Goal: Task Accomplishment & Management: Use online tool/utility

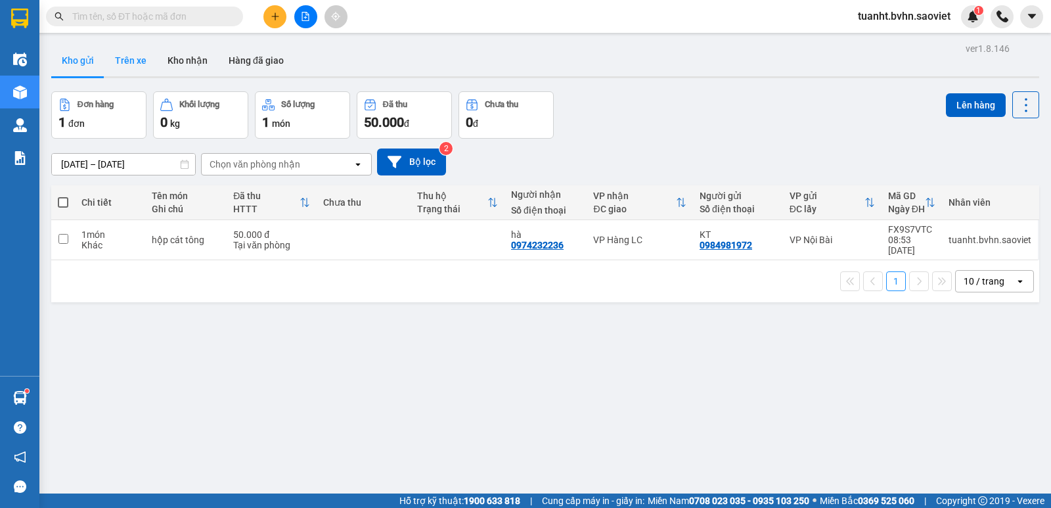
click at [130, 62] on button "Trên xe" at bounding box center [130, 61] width 53 height 32
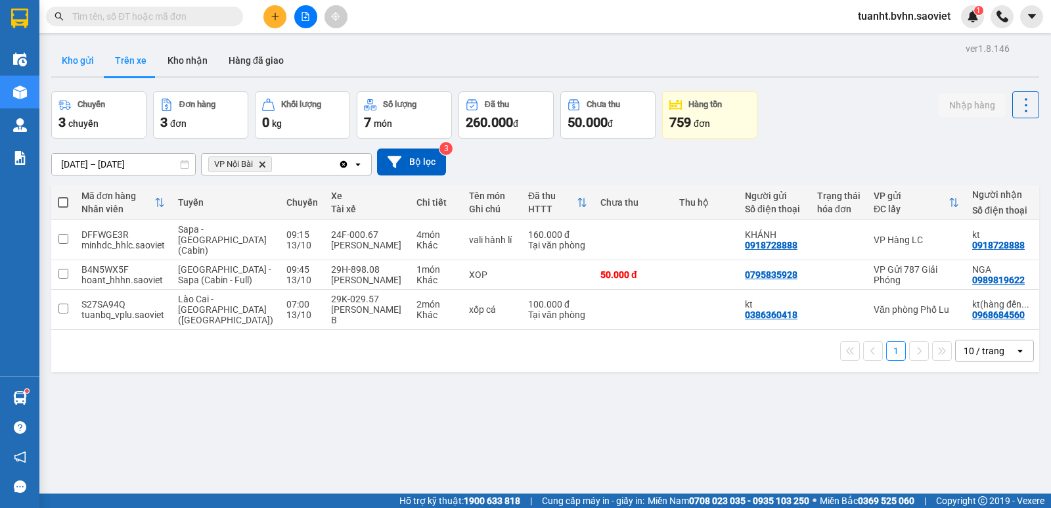
click at [79, 59] on button "Kho gửi" at bounding box center [77, 61] width 53 height 32
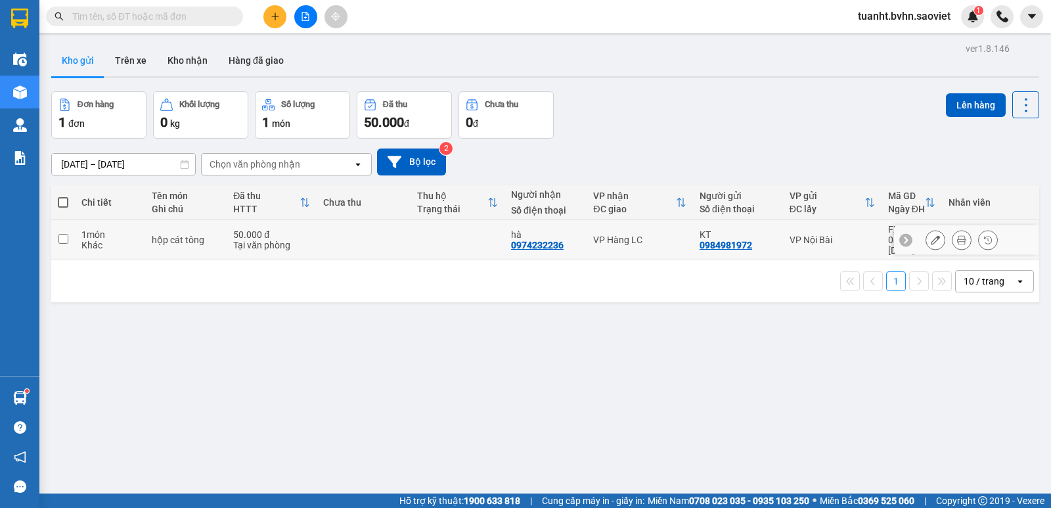
click at [64, 234] on input "checkbox" at bounding box center [63, 239] width 10 height 10
checkbox input "true"
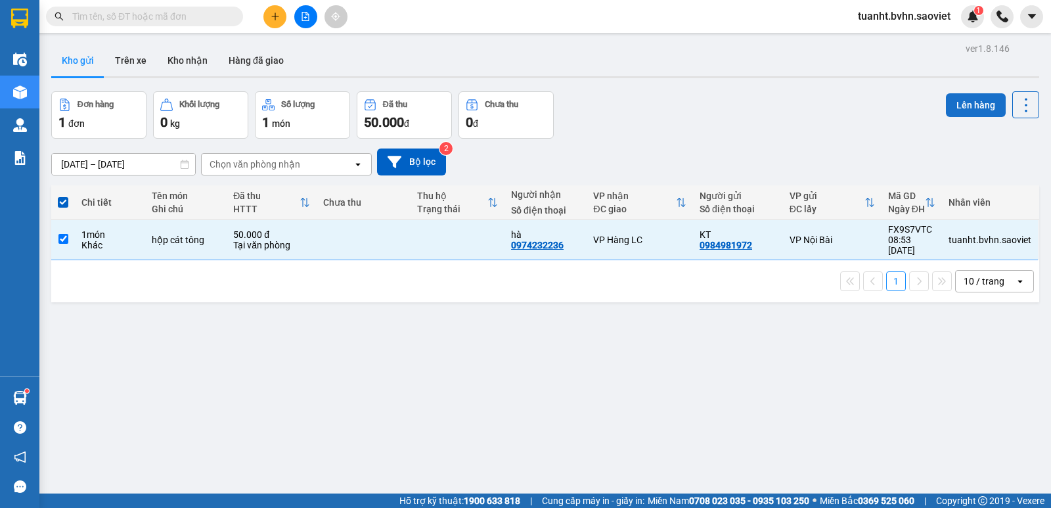
click at [954, 107] on button "Lên hàng" at bounding box center [976, 105] width 60 height 24
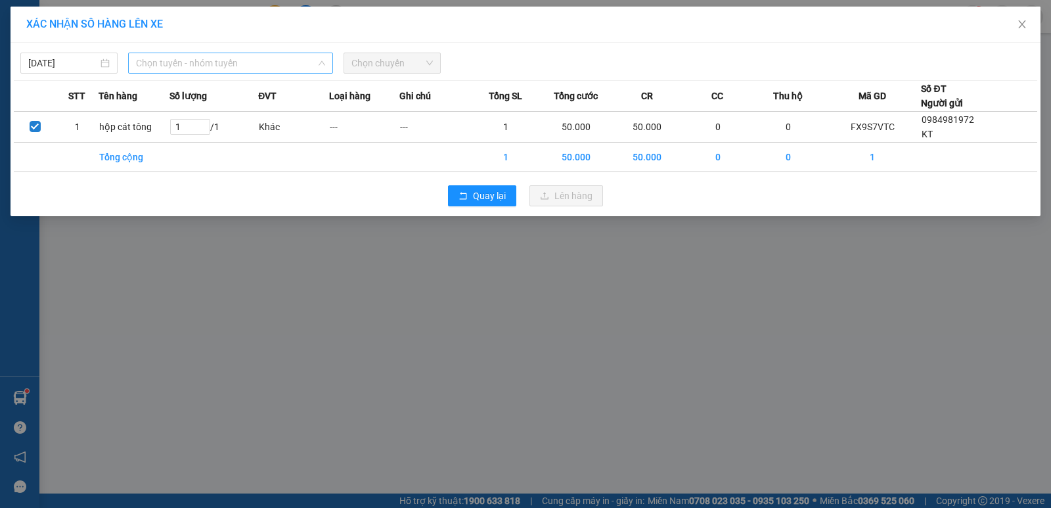
click at [166, 64] on span "Chọn tuyến - nhóm tuyến" at bounding box center [230, 63] width 189 height 20
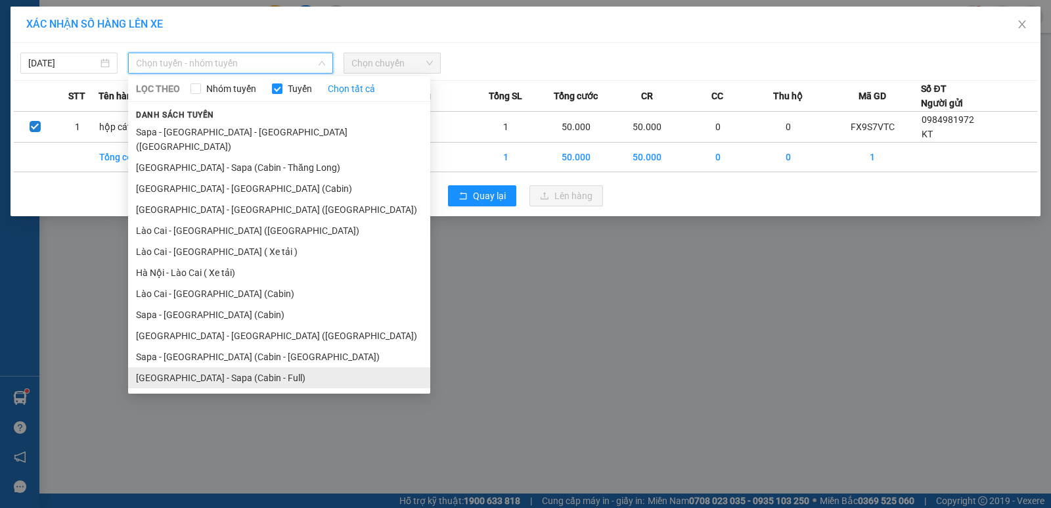
click at [198, 367] on li "[GEOGRAPHIC_DATA] - Sapa (Cabin - Full)" at bounding box center [279, 377] width 302 height 21
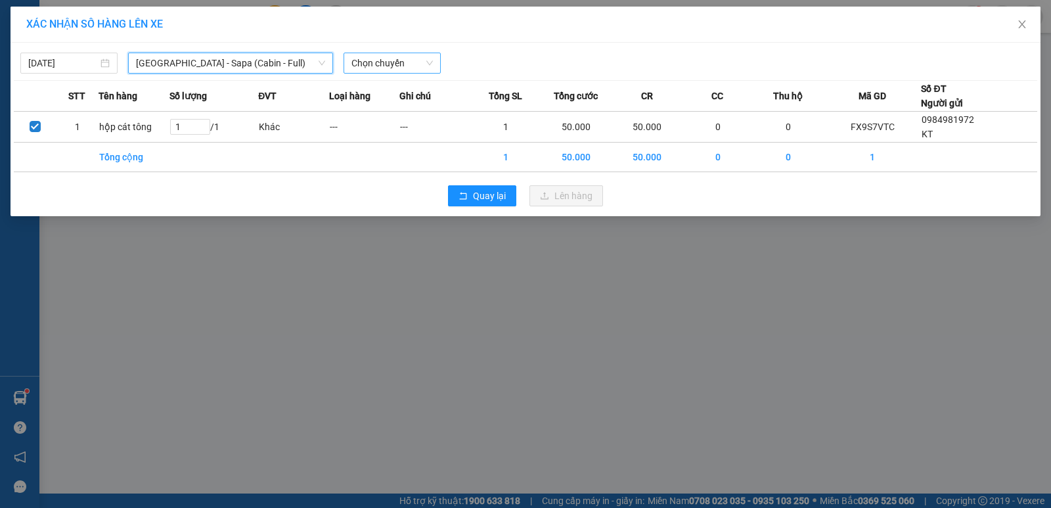
click at [382, 69] on span "Chọn chuyến" at bounding box center [391, 63] width 81 height 20
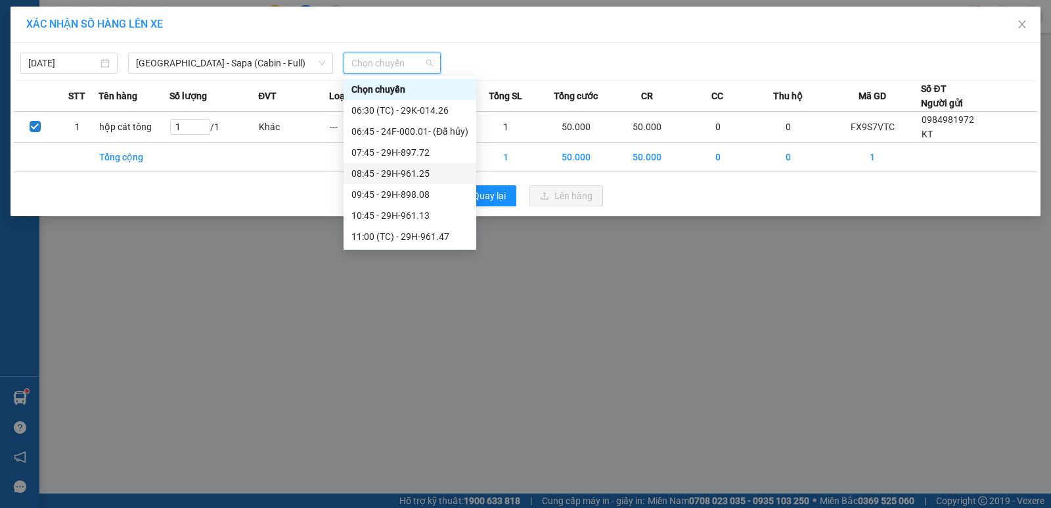
click at [385, 171] on div "08:45 - 29H-961.25" at bounding box center [409, 173] width 117 height 14
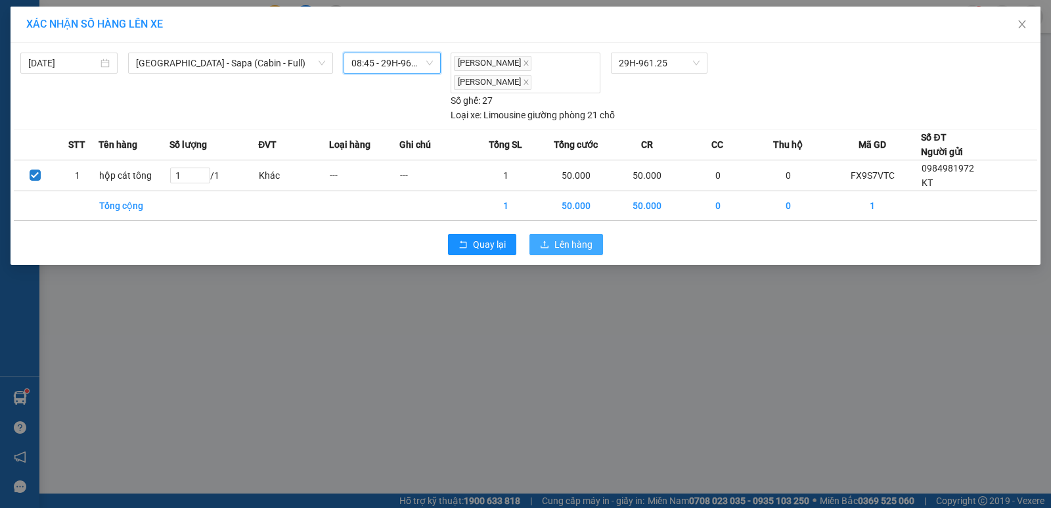
click at [572, 242] on span "Lên hàng" at bounding box center [573, 244] width 38 height 14
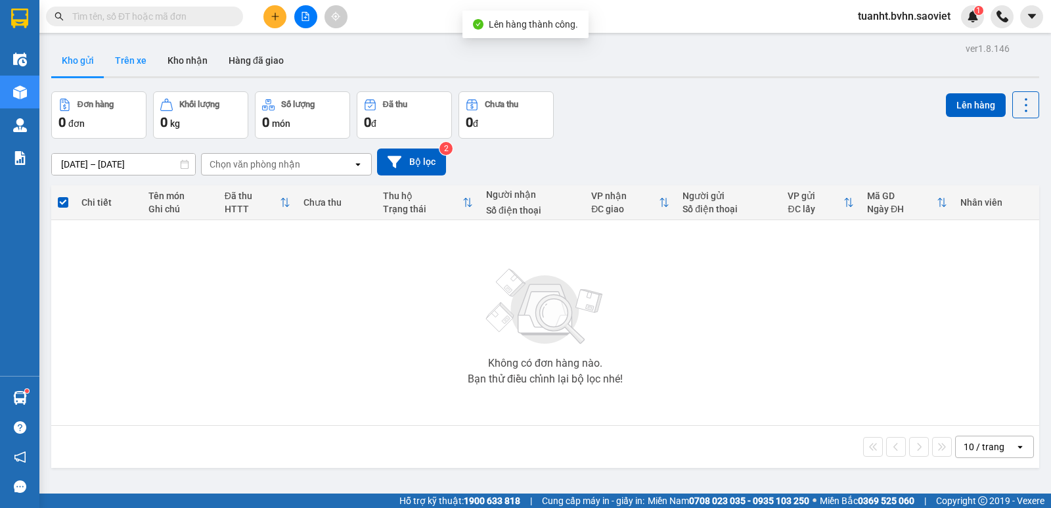
click at [129, 59] on button "Trên xe" at bounding box center [130, 61] width 53 height 32
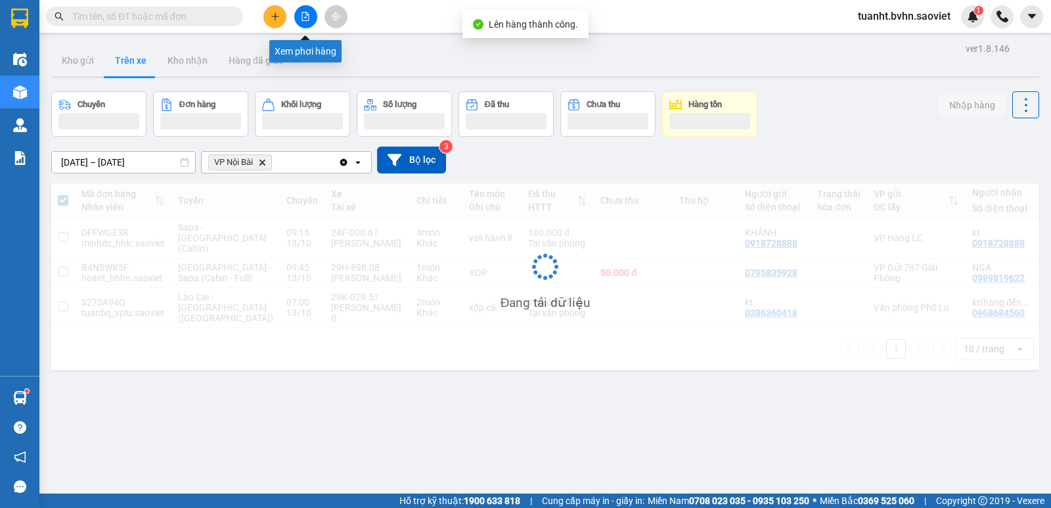
click at [299, 18] on button at bounding box center [305, 16] width 23 height 23
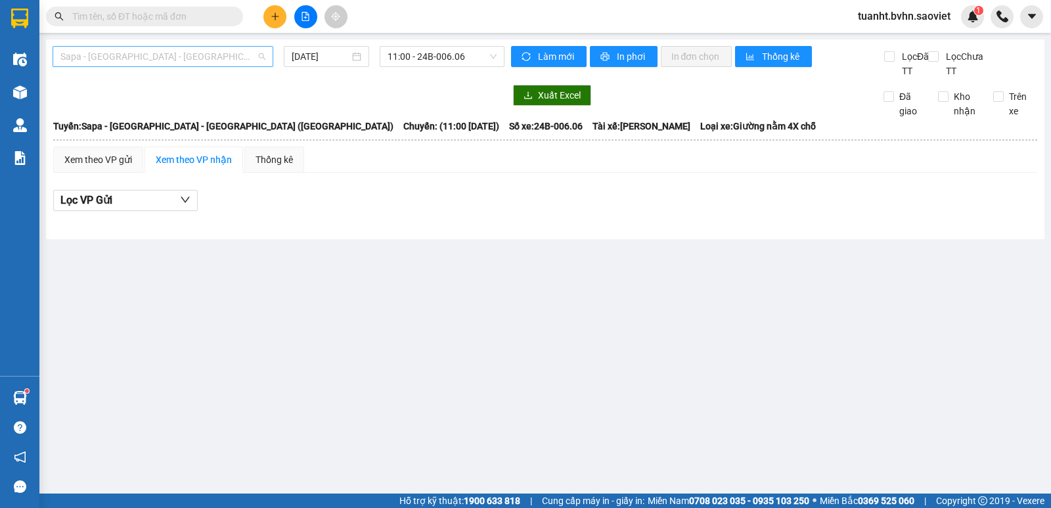
click at [179, 58] on span "Sapa - [GEOGRAPHIC_DATA] - [GEOGRAPHIC_DATA] ([GEOGRAPHIC_DATA])" at bounding box center [162, 57] width 205 height 20
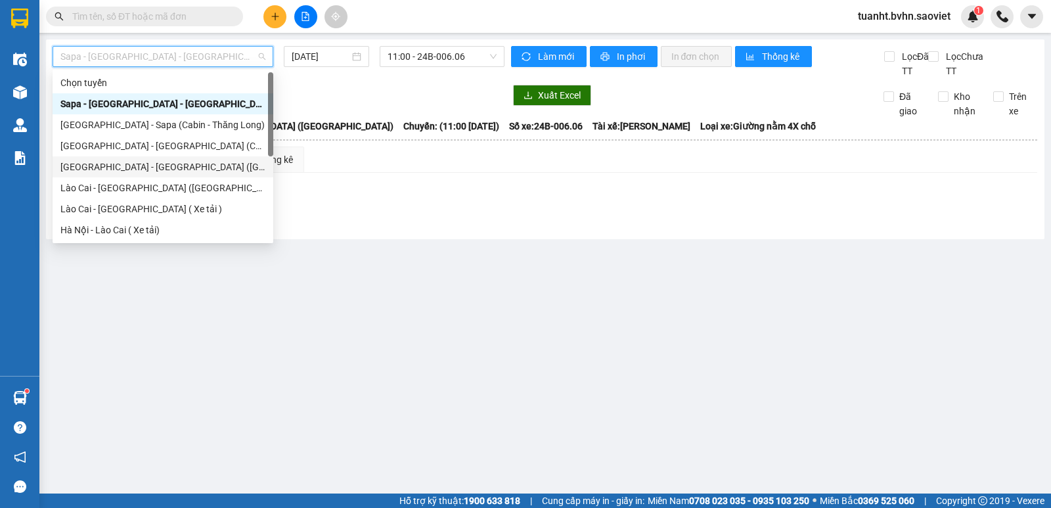
scroll to position [105, 0]
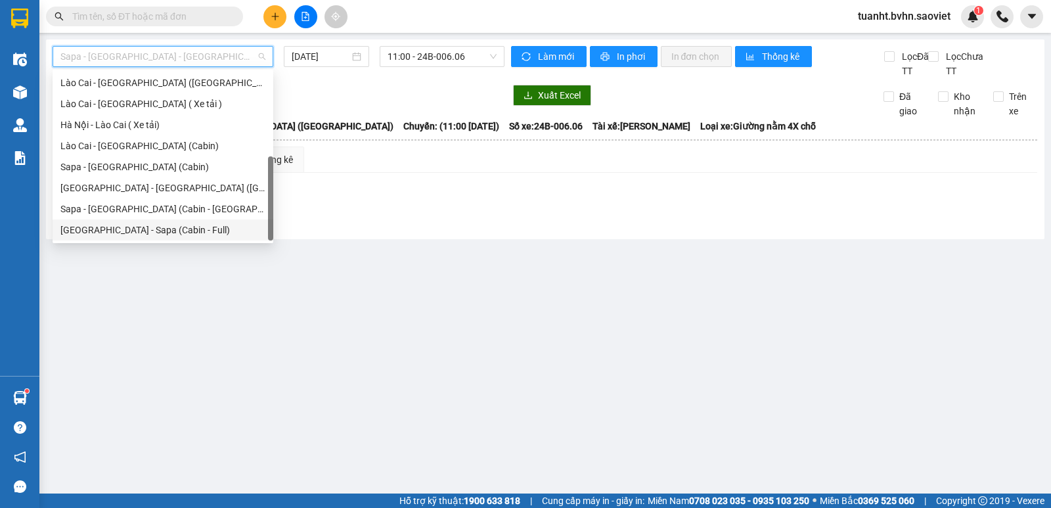
click at [137, 226] on div "[GEOGRAPHIC_DATA] - Sapa (Cabin - Full)" at bounding box center [162, 230] width 205 height 14
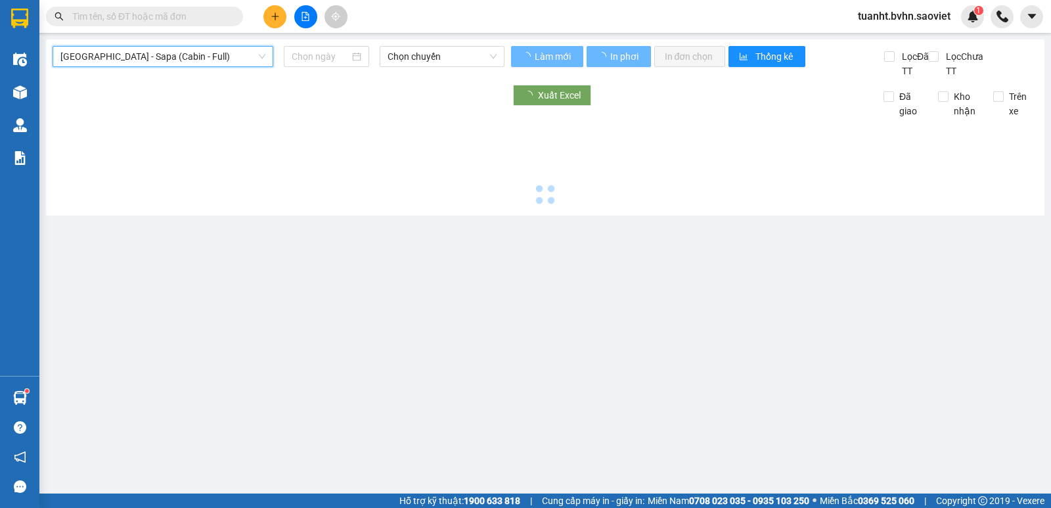
type input "[DATE]"
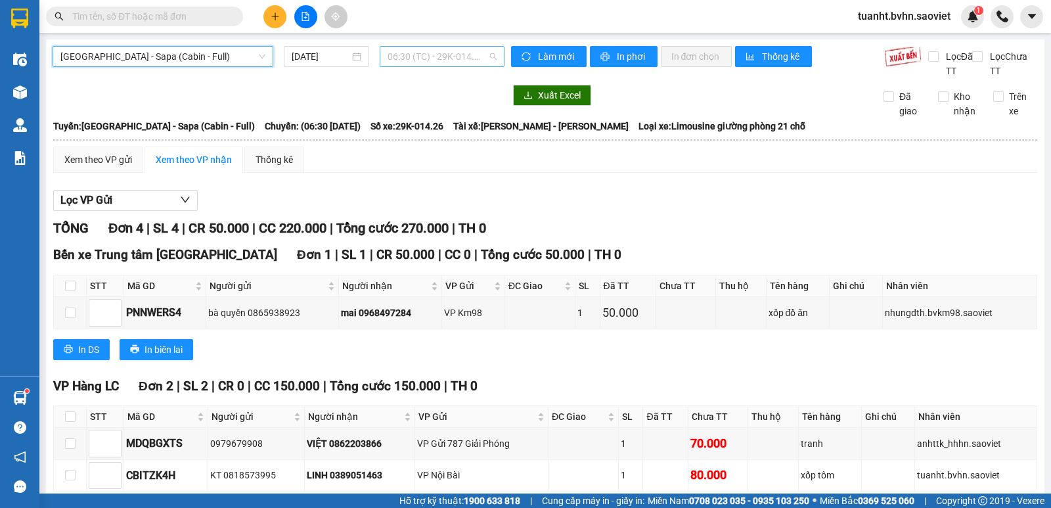
click at [424, 58] on span "06:30 (TC) - 29K-014.26" at bounding box center [441, 57] width 108 height 20
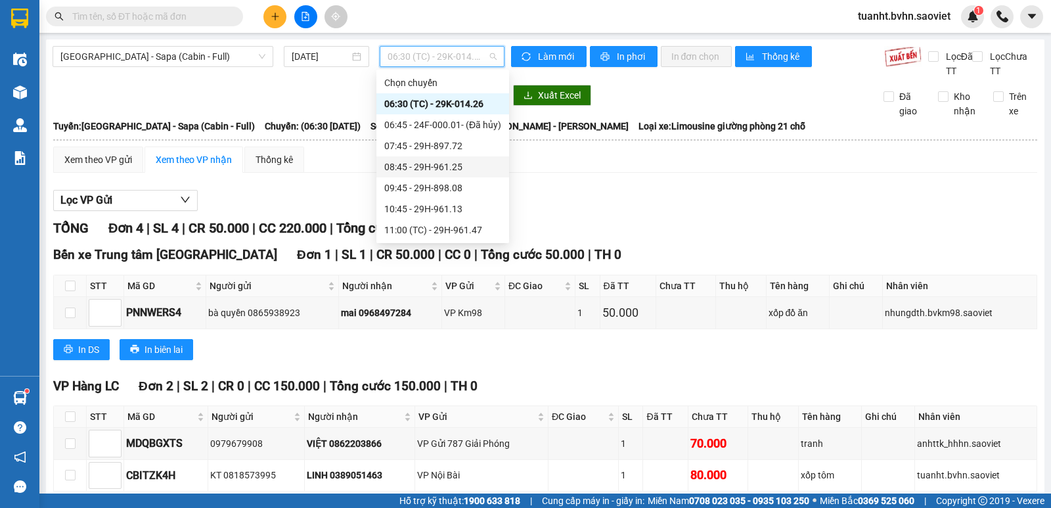
click at [424, 163] on div "08:45 - 29H-961.25" at bounding box center [442, 167] width 117 height 14
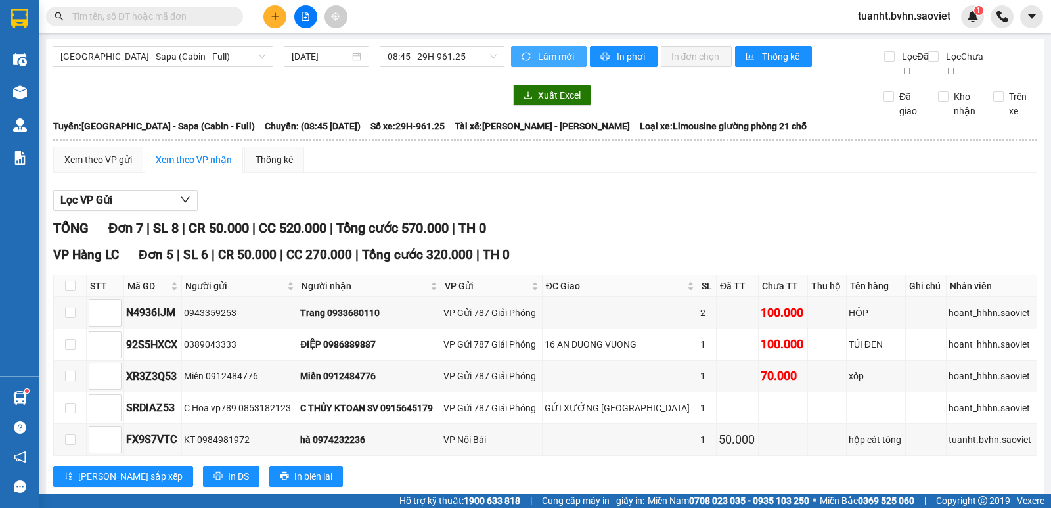
click at [556, 59] on span "Làm mới" at bounding box center [557, 56] width 38 height 14
click at [602, 60] on icon "printer" at bounding box center [604, 56] width 9 height 9
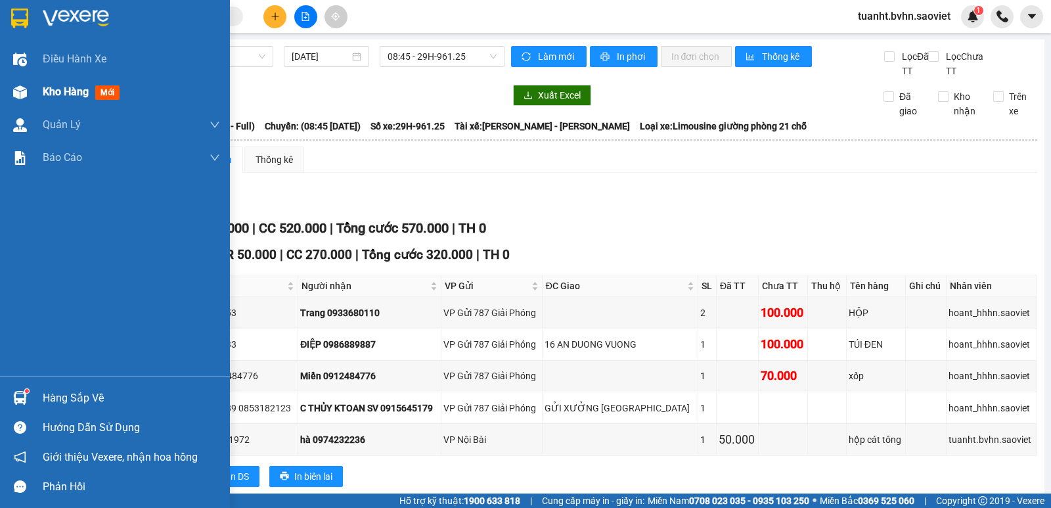
click at [43, 91] on span "Kho hàng" at bounding box center [66, 91] width 46 height 12
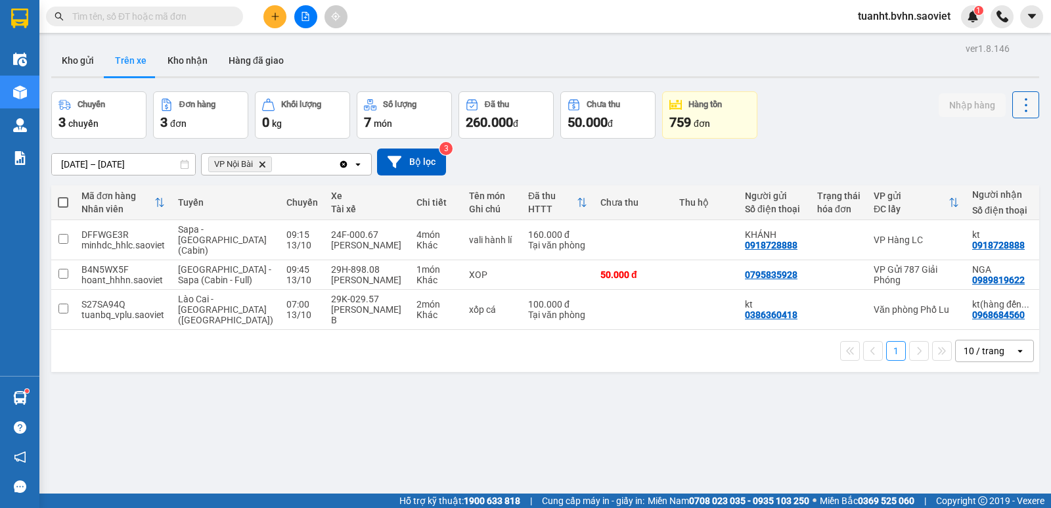
click at [1017, 107] on icon at bounding box center [1026, 105] width 18 height 18
click at [995, 137] on span "Làm mới" at bounding box center [997, 140] width 36 height 13
click at [307, 16] on icon "file-add" at bounding box center [305, 16] width 9 height 9
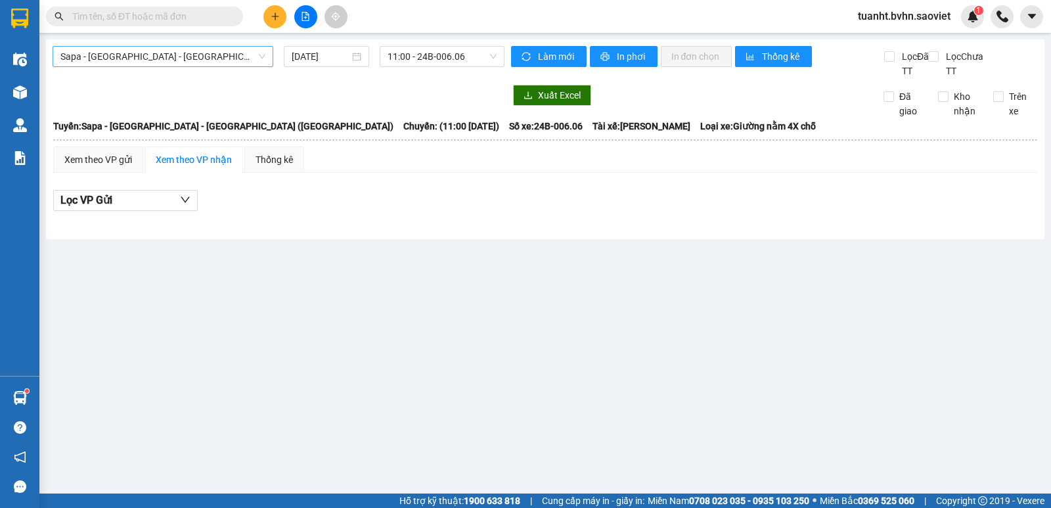
click at [153, 58] on span "Sapa - [GEOGRAPHIC_DATA] - [GEOGRAPHIC_DATA] ([GEOGRAPHIC_DATA])" at bounding box center [162, 57] width 205 height 20
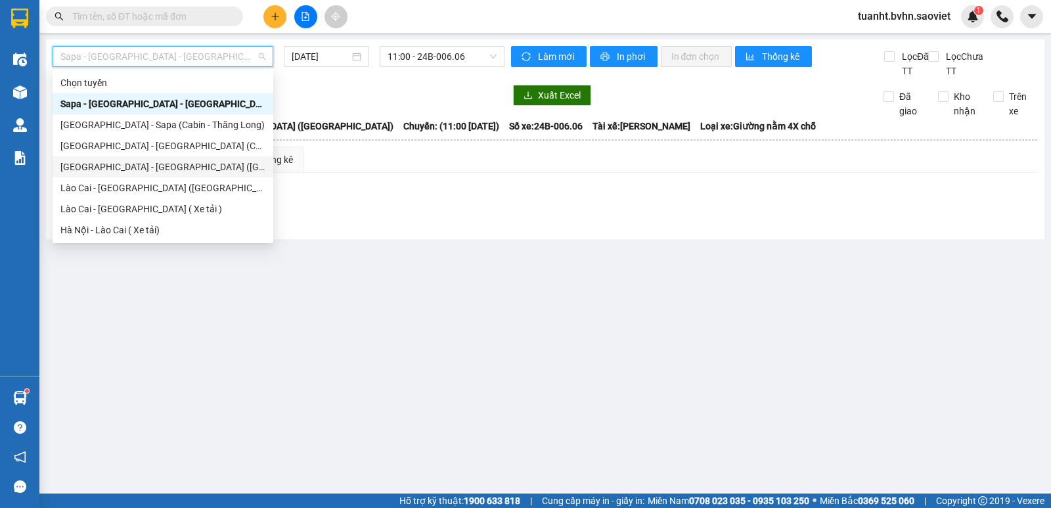
click at [113, 166] on div "[GEOGRAPHIC_DATA] - [GEOGRAPHIC_DATA] ([GEOGRAPHIC_DATA])" at bounding box center [162, 167] width 205 height 14
type input "[DATE]"
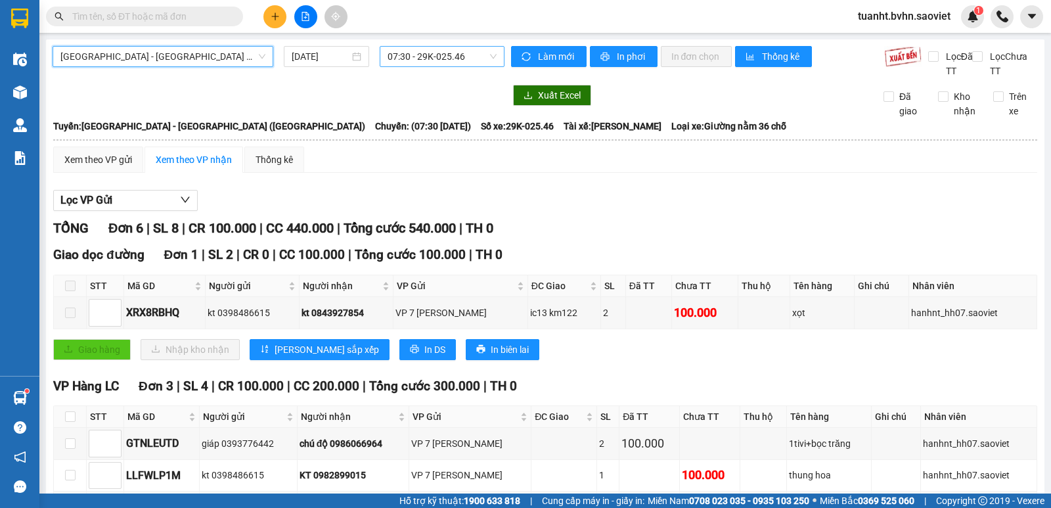
click at [423, 55] on span "07:30 - 29K-025.46" at bounding box center [441, 57] width 108 height 20
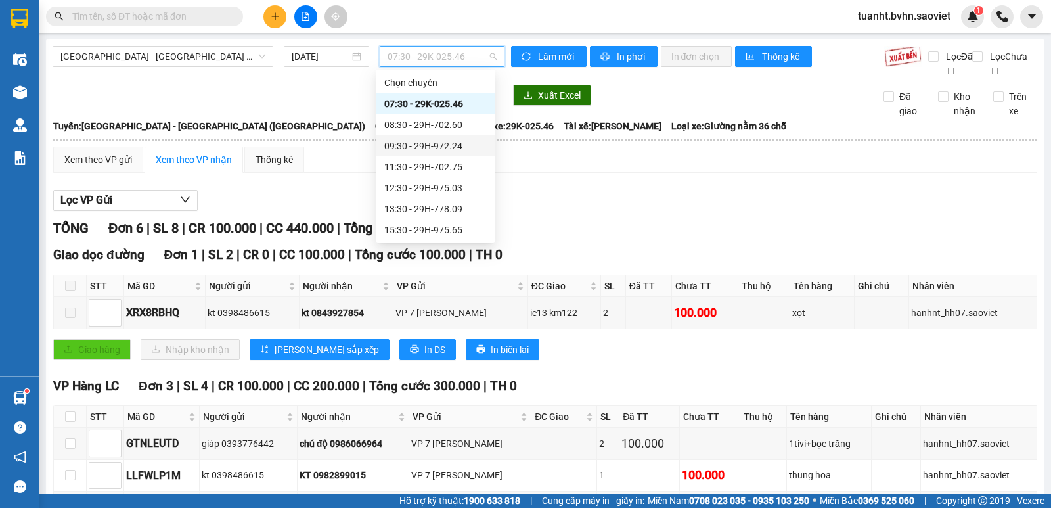
click at [422, 143] on div "09:30 - 29H-972.24" at bounding box center [435, 146] width 102 height 14
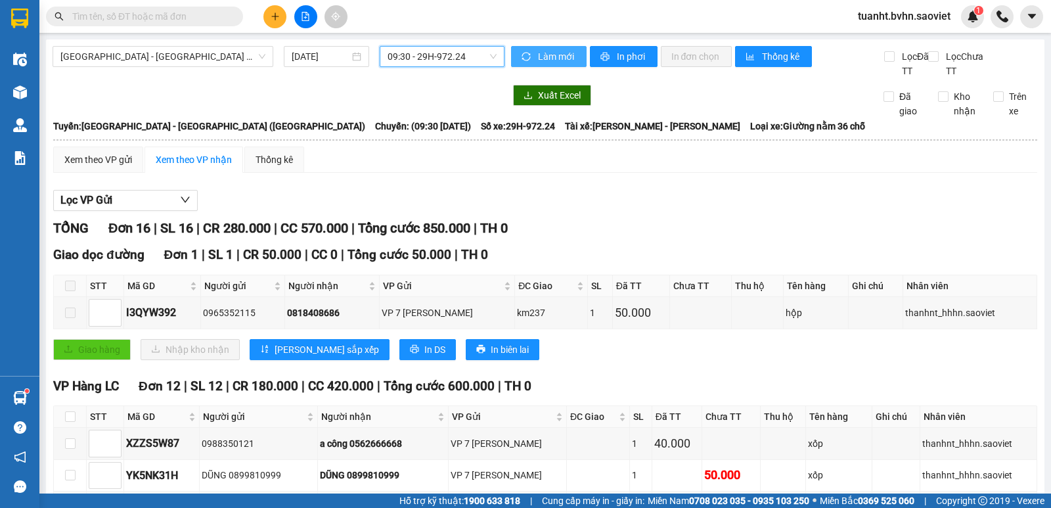
click at [545, 58] on span "Làm mới" at bounding box center [557, 56] width 38 height 14
click at [625, 60] on span "In phơi" at bounding box center [632, 56] width 30 height 14
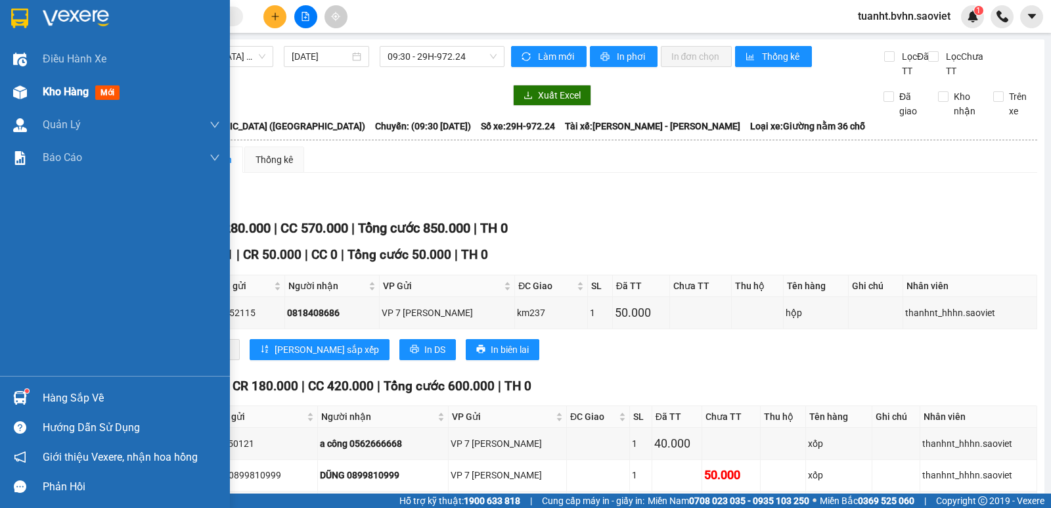
click at [47, 92] on span "Kho hàng" at bounding box center [66, 91] width 46 height 12
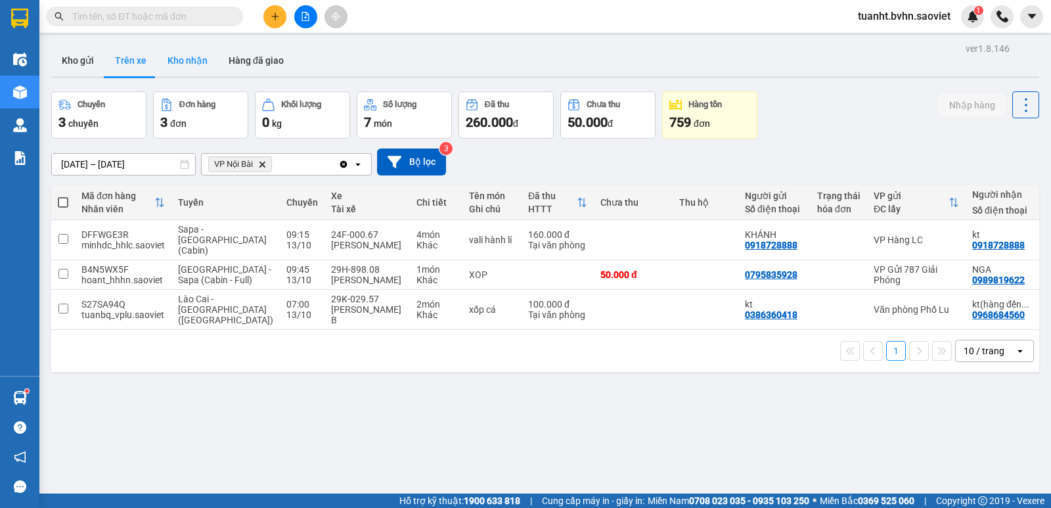
click at [189, 54] on button "Kho nhận" at bounding box center [187, 61] width 61 height 32
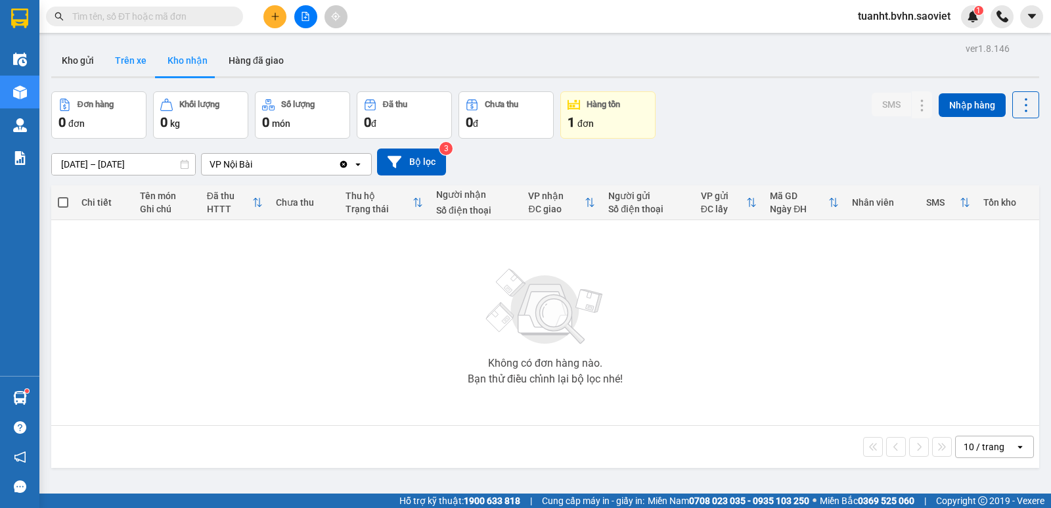
click at [123, 61] on button "Trên xe" at bounding box center [130, 61] width 53 height 32
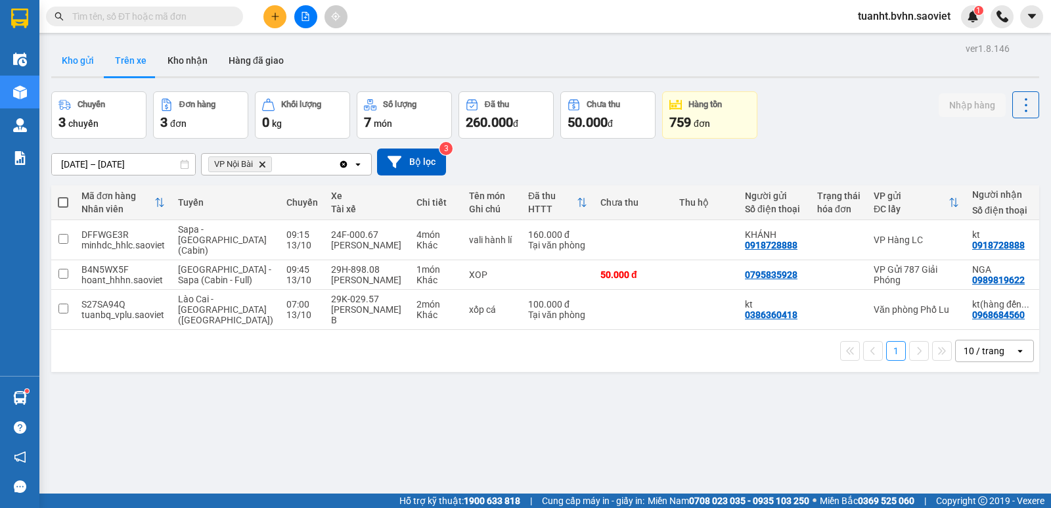
click at [90, 62] on button "Kho gửi" at bounding box center [77, 61] width 53 height 32
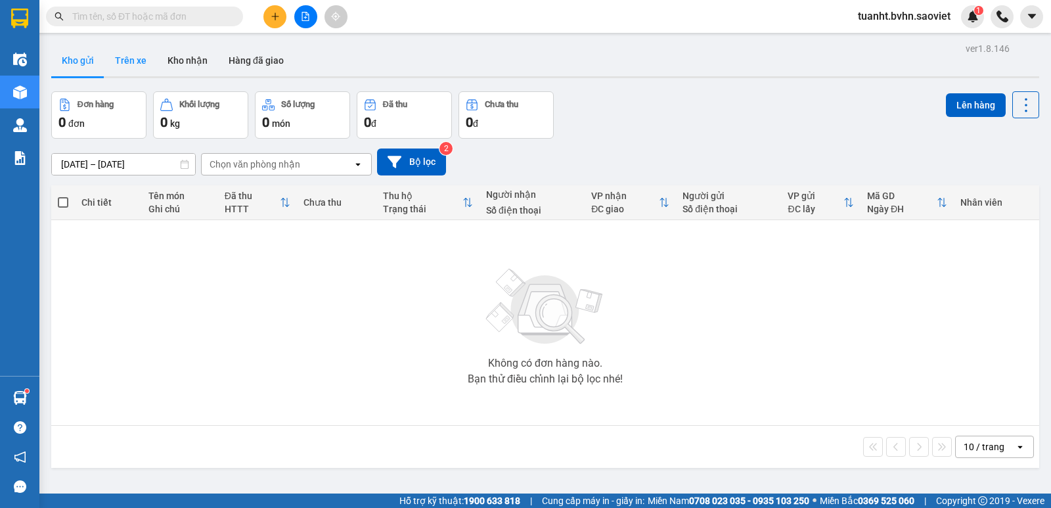
click at [120, 63] on button "Trên xe" at bounding box center [130, 61] width 53 height 32
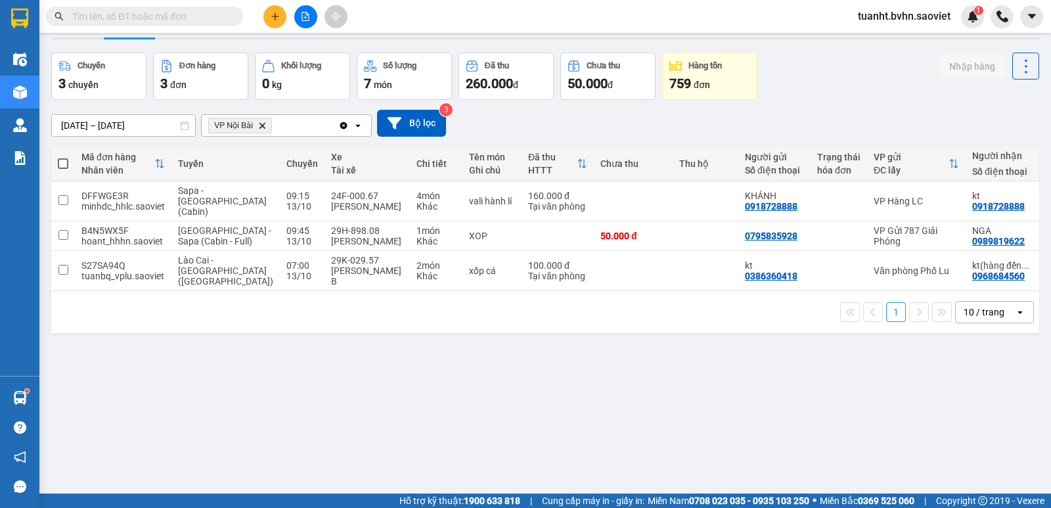
scroll to position [60, 0]
